Goal: Find specific page/section

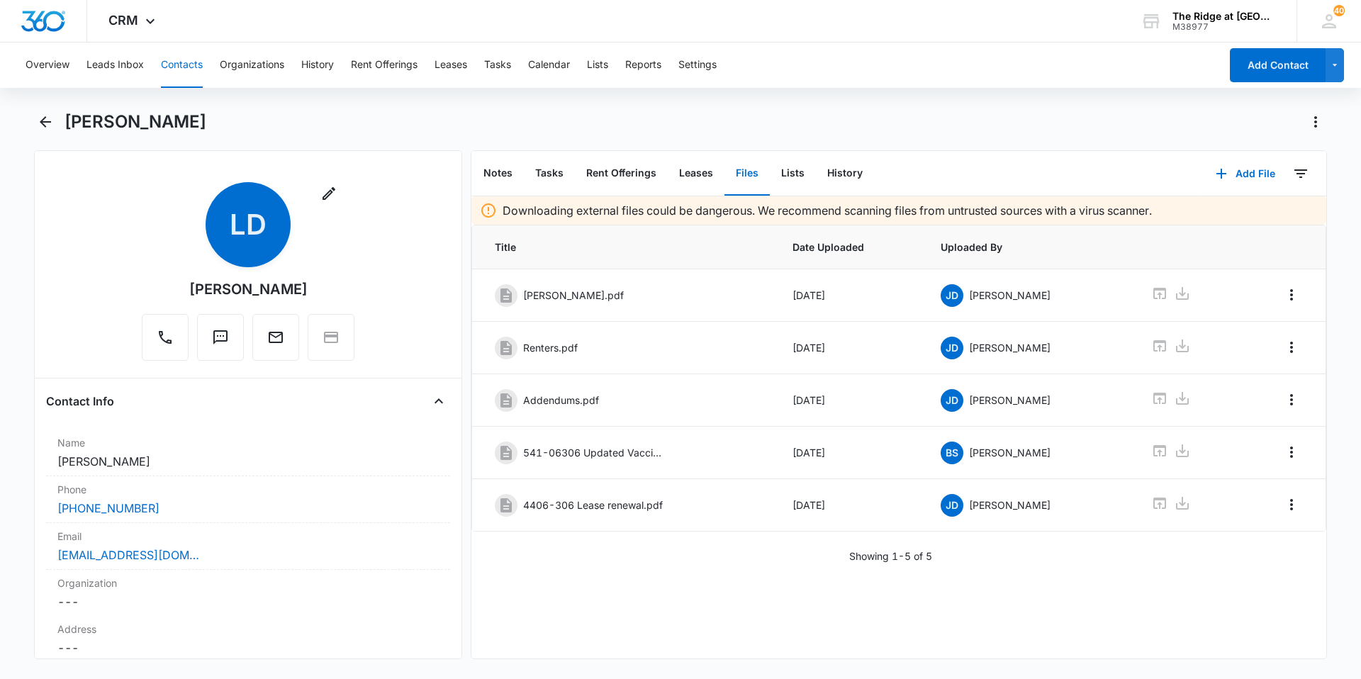
scroll to position [779, 0]
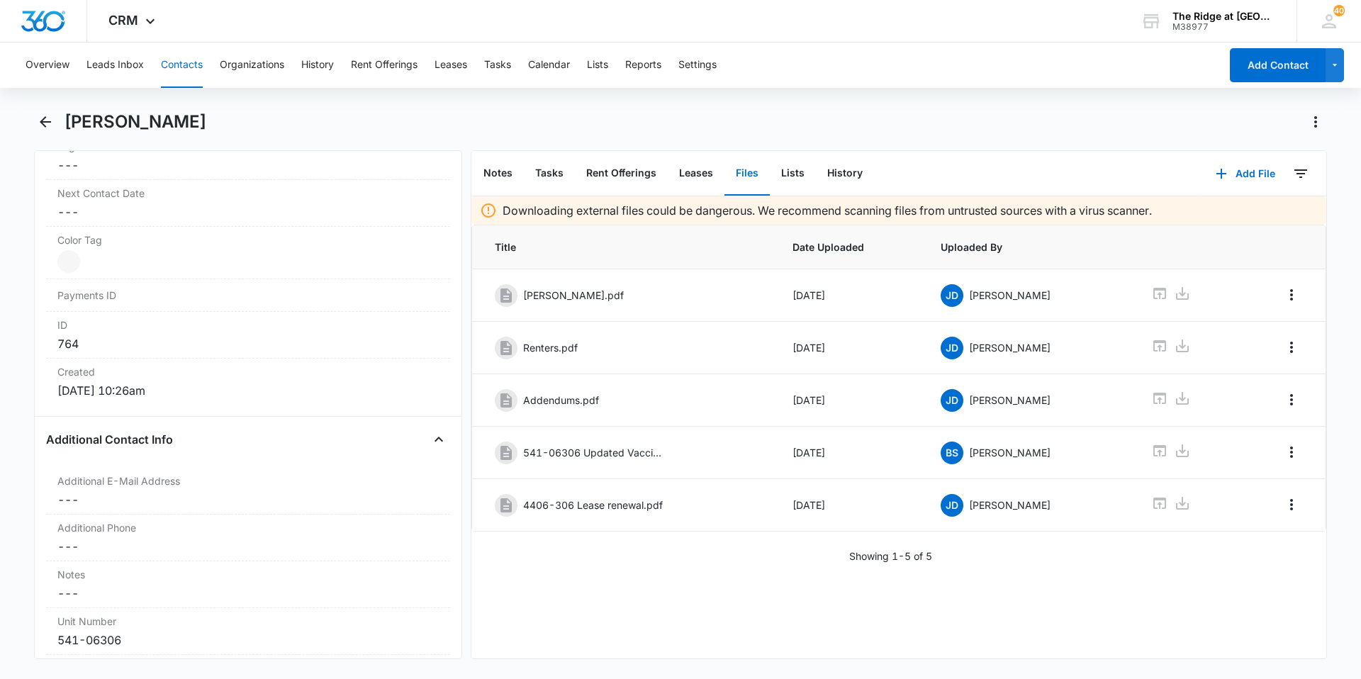
click at [176, 65] on button "Contacts" at bounding box center [182, 65] width 42 height 45
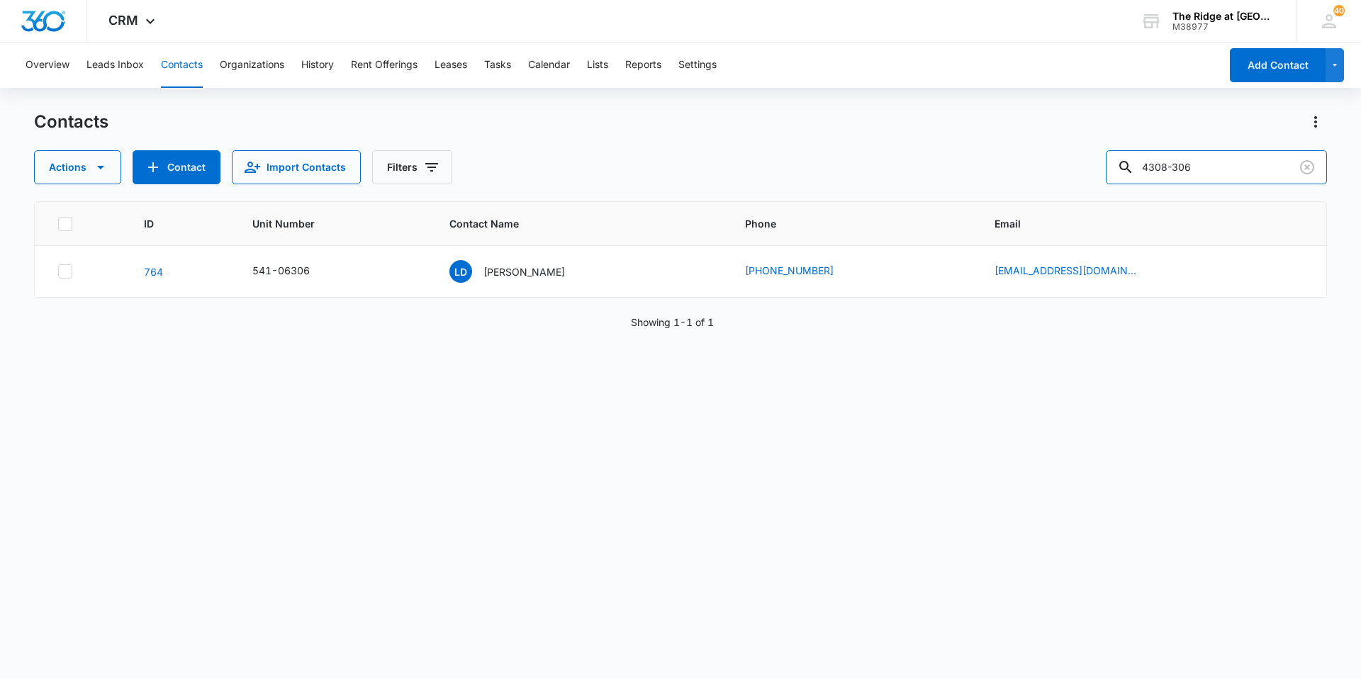
drag, startPoint x: 1216, startPoint y: 164, endPoint x: 1081, endPoint y: 199, distance: 139.2
click at [1082, 199] on div "Contacts Actions Contact Import Contacts Filters [PHONE_NUMBER] Unit Number Con…" at bounding box center [680, 394] width 1293 height 567
type input "[PERSON_NAME]"
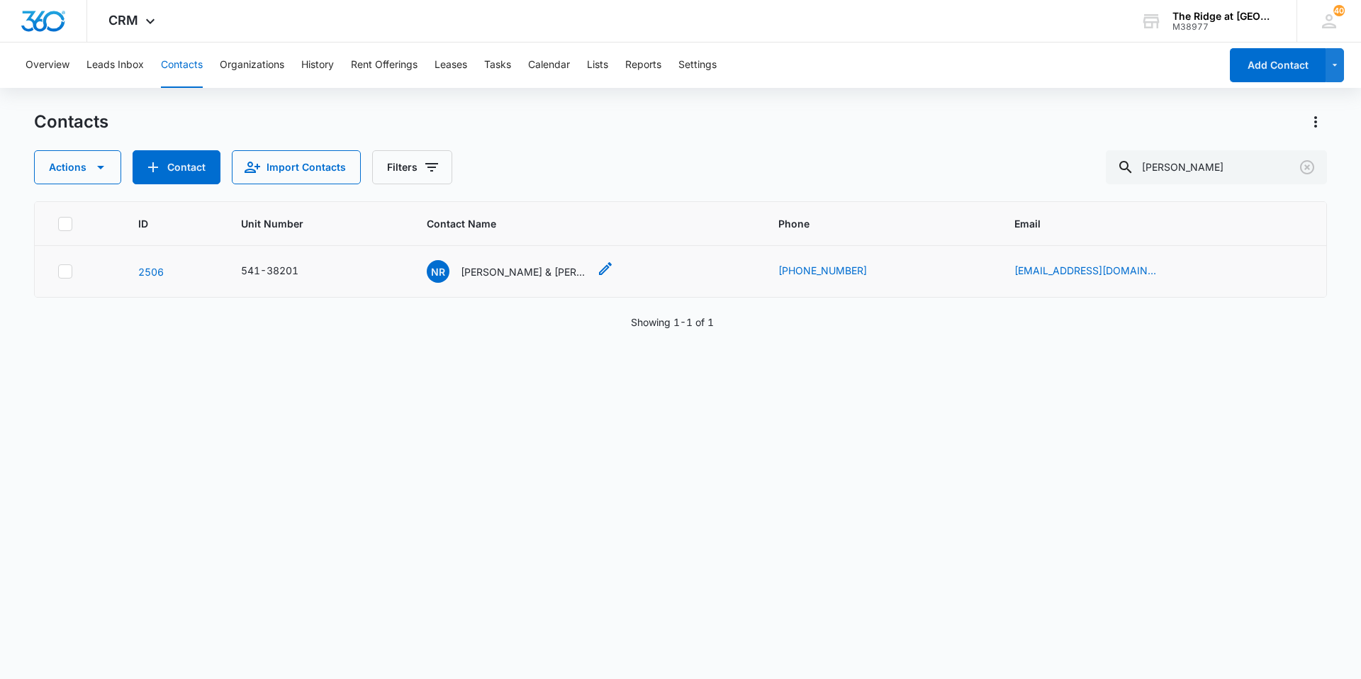
click at [531, 276] on p "[PERSON_NAME] & [PERSON_NAME]" at bounding box center [525, 271] width 128 height 15
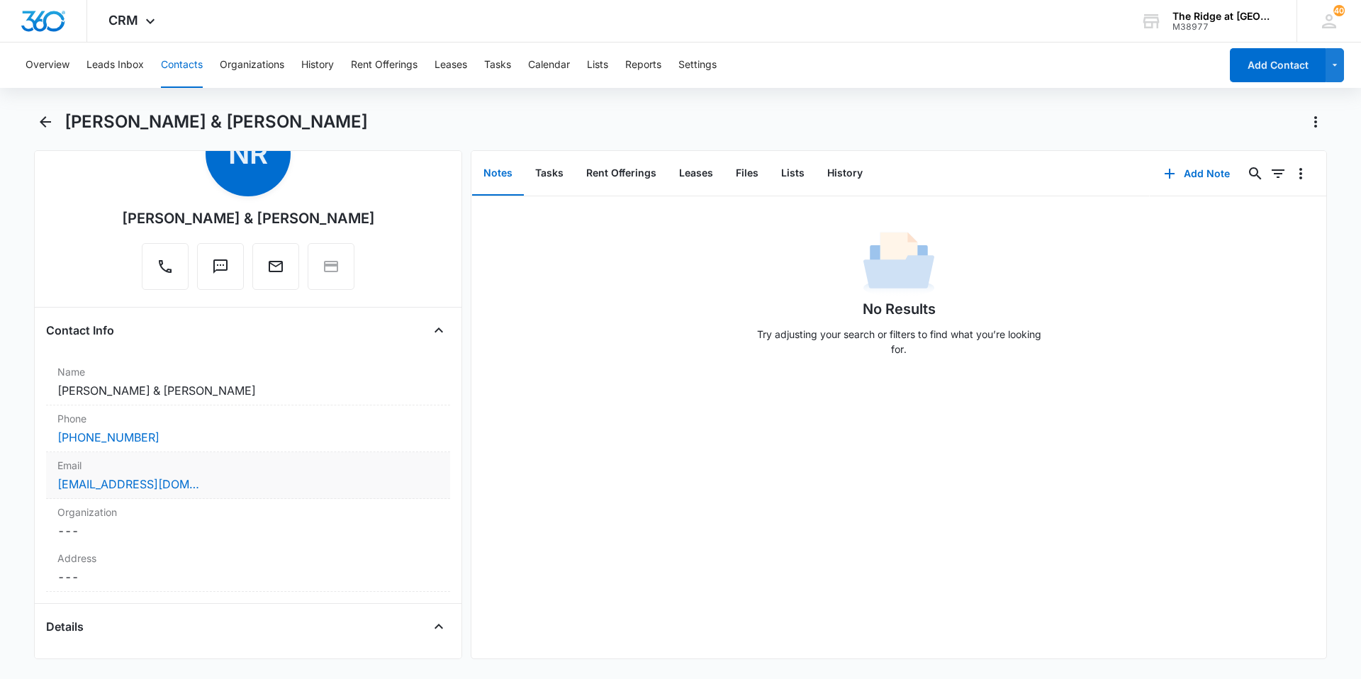
scroll to position [142, 0]
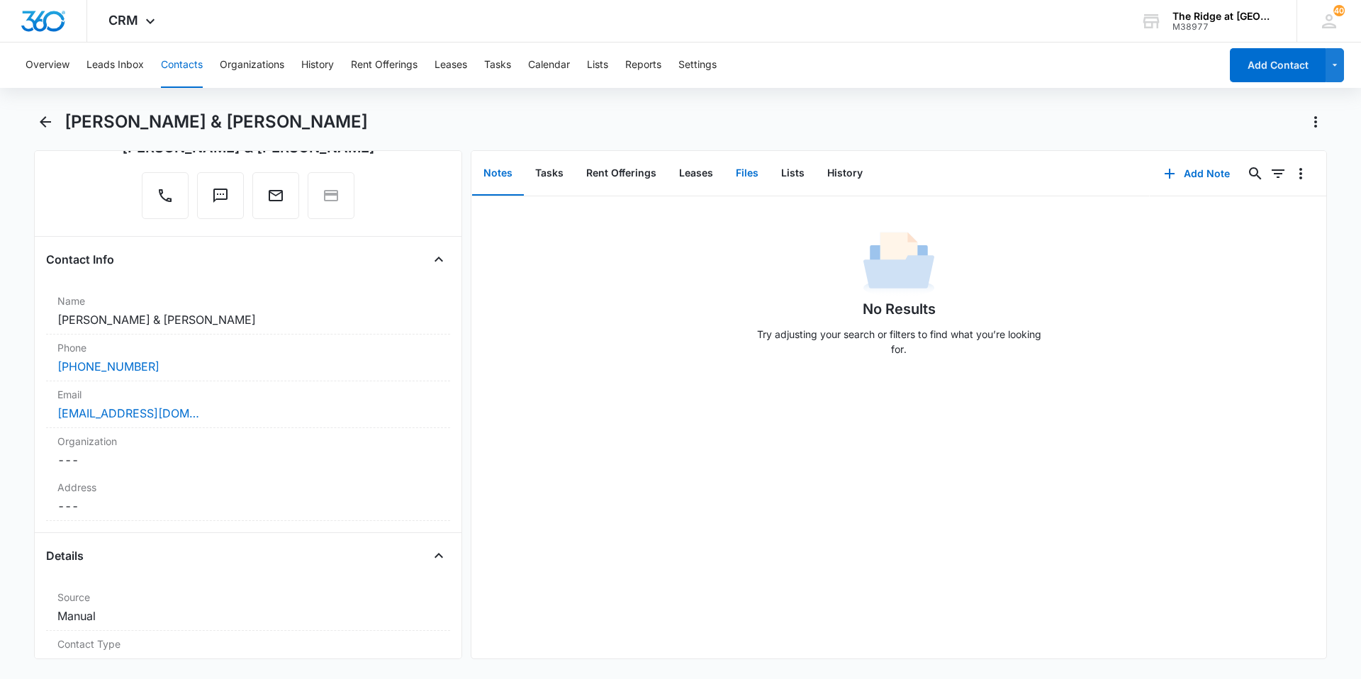
click at [749, 172] on button "Files" at bounding box center [746, 174] width 45 height 44
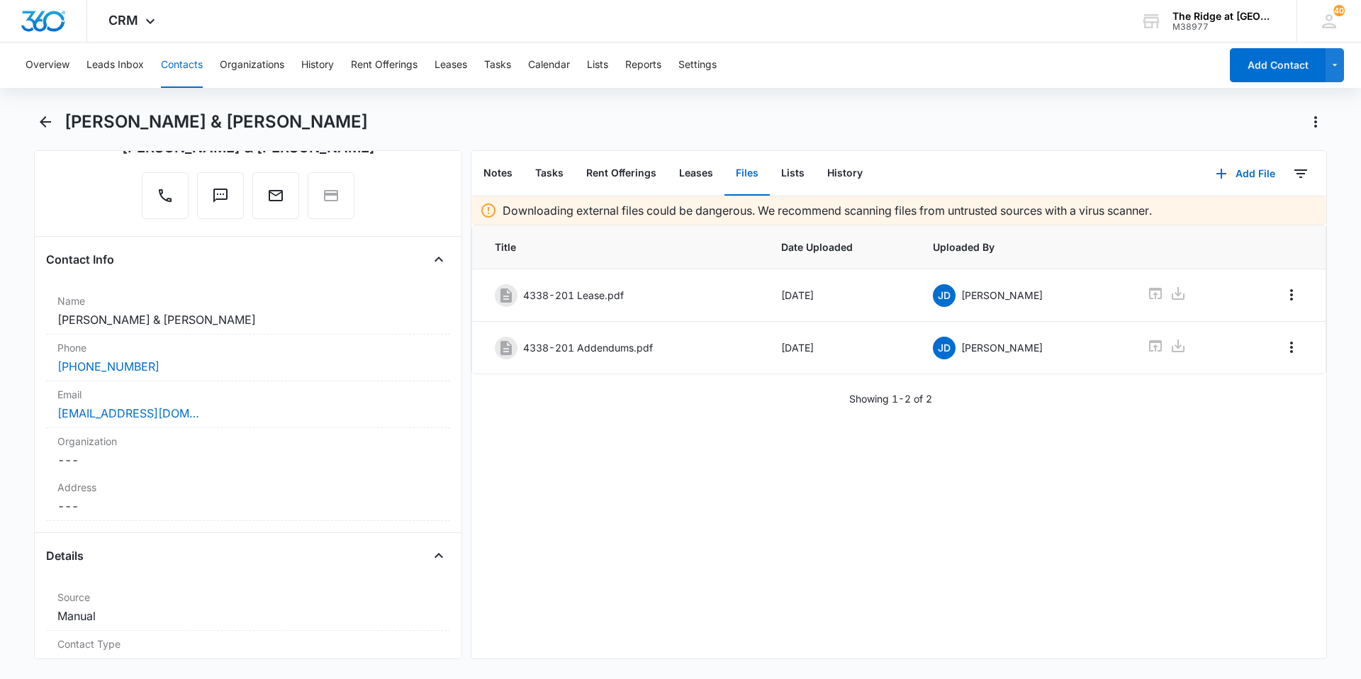
click at [749, 172] on button "Files" at bounding box center [746, 174] width 45 height 44
